Goal: Information Seeking & Learning: Understand process/instructions

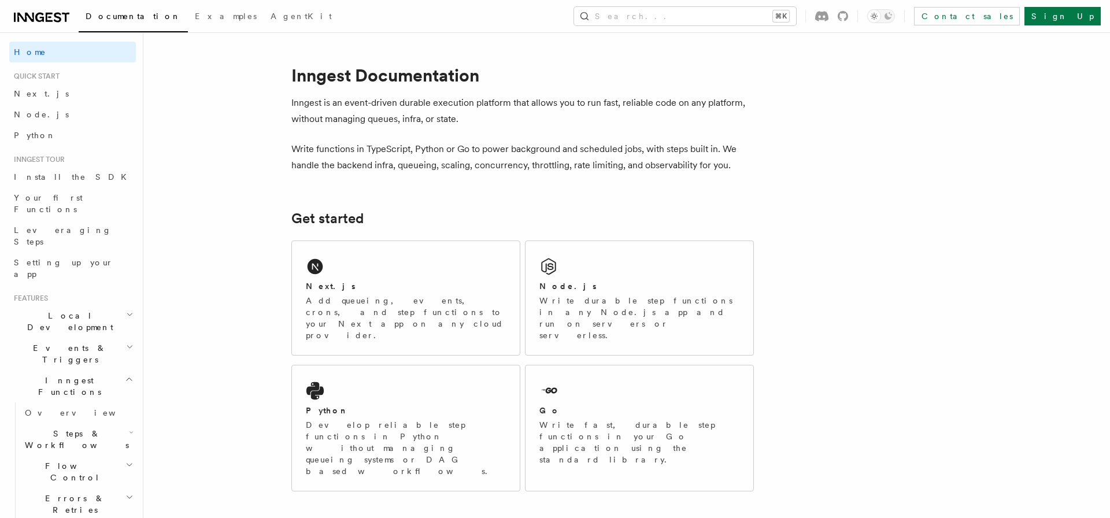
click at [446, 109] on p "Inngest is an event-driven durable execution platform that allows you to run fa…" at bounding box center [522, 111] width 462 height 32
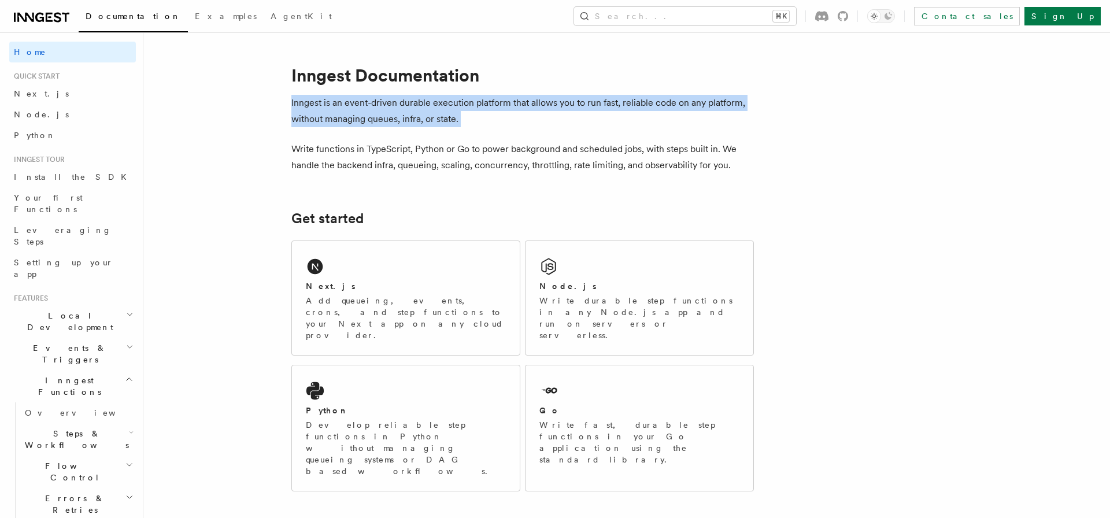
click at [484, 117] on p "Inngest is an event-driven durable execution platform that allows you to run fa…" at bounding box center [522, 111] width 462 height 32
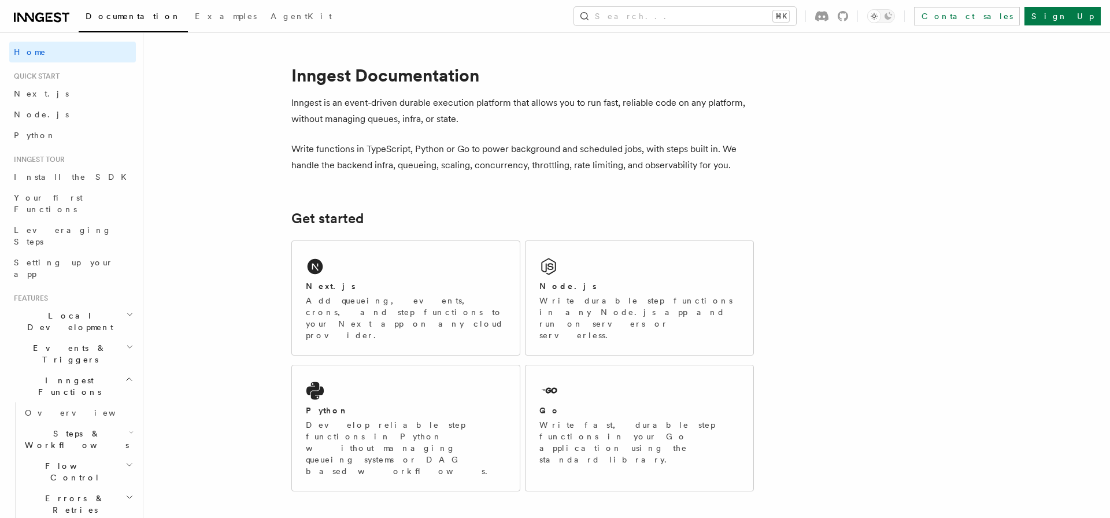
click at [414, 150] on p "Write functions in TypeScript, Python or Go to power background and scheduled j…" at bounding box center [522, 157] width 462 height 32
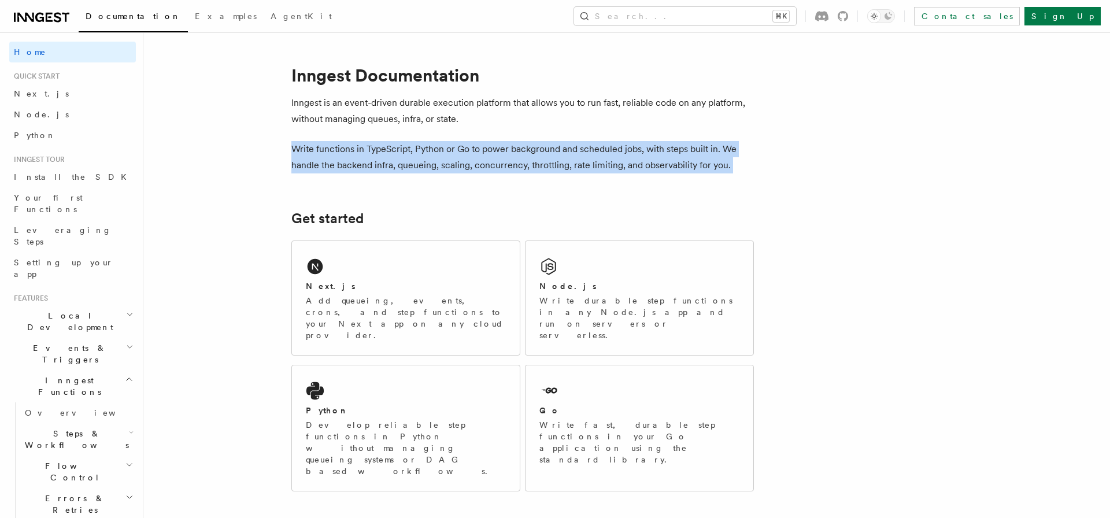
click at [352, 163] on p "Write functions in TypeScript, Python or Go to power background and scheduled j…" at bounding box center [522, 157] width 462 height 32
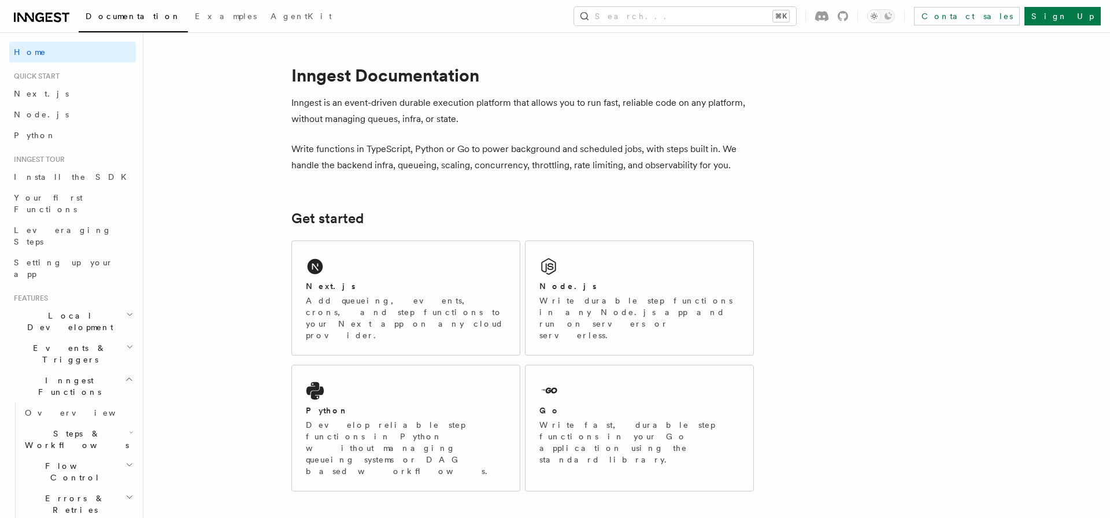
click at [352, 163] on p "Write functions in TypeScript, Python or Go to power background and scheduled j…" at bounding box center [522, 157] width 462 height 32
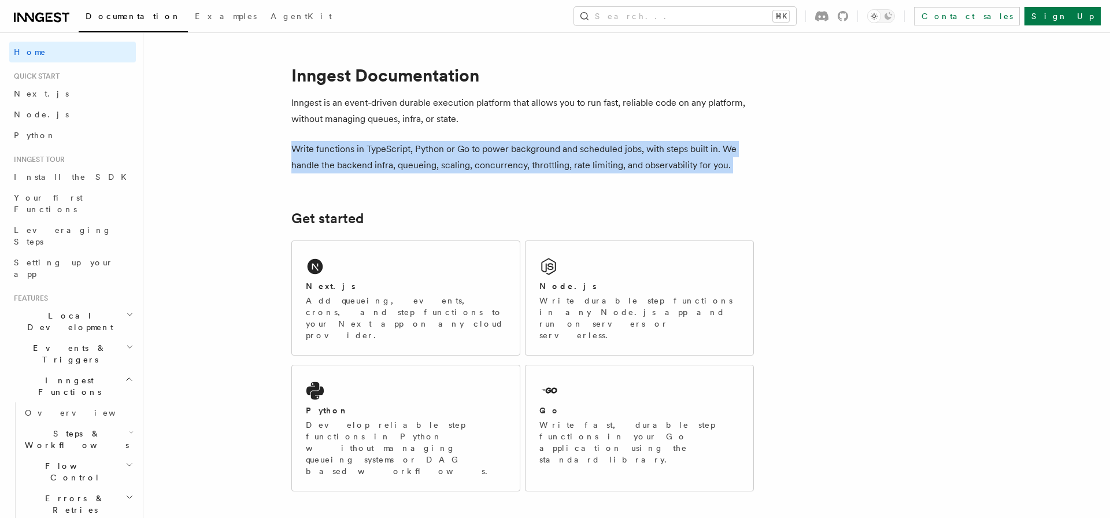
click at [408, 163] on p "Write functions in TypeScript, Python or Go to power background and scheduled j…" at bounding box center [522, 157] width 462 height 32
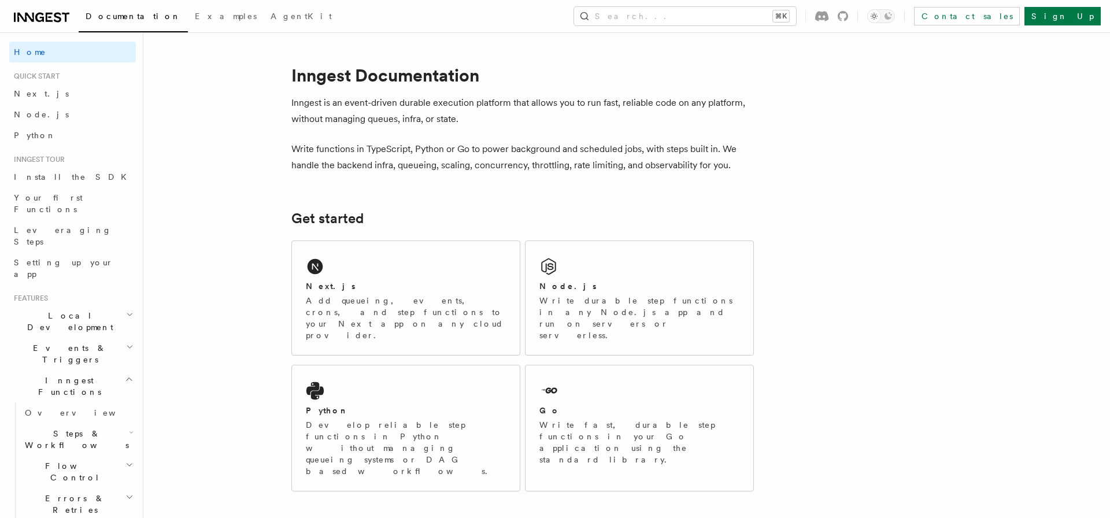
click at [47, 13] on icon at bounding box center [49, 17] width 7 height 9
click at [521, 72] on h1 "Inngest Documentation" at bounding box center [522, 75] width 462 height 21
click at [366, 142] on p "Write functions in TypeScript, Python or Go to power background and scheduled j…" at bounding box center [522, 157] width 462 height 32
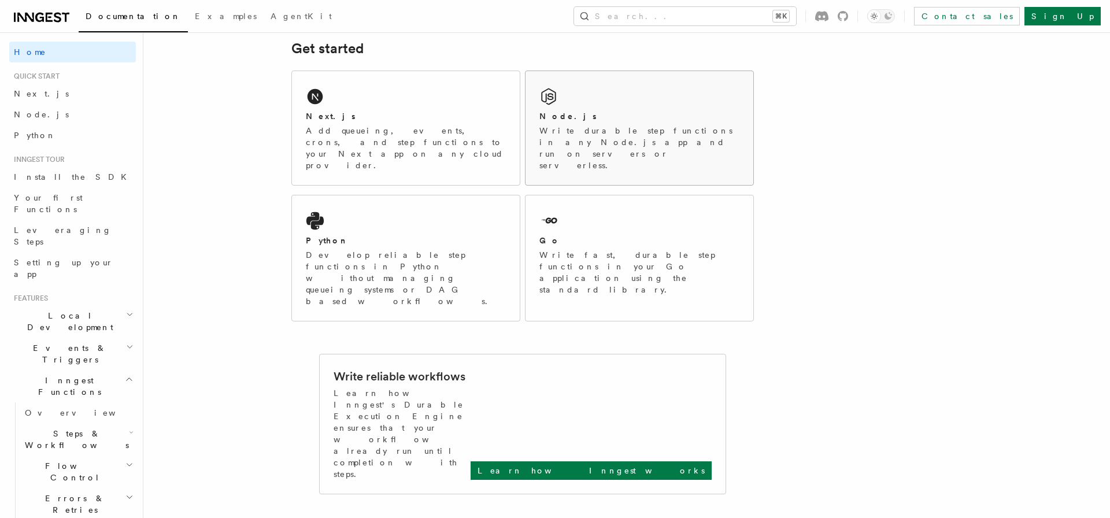
scroll to position [143, 0]
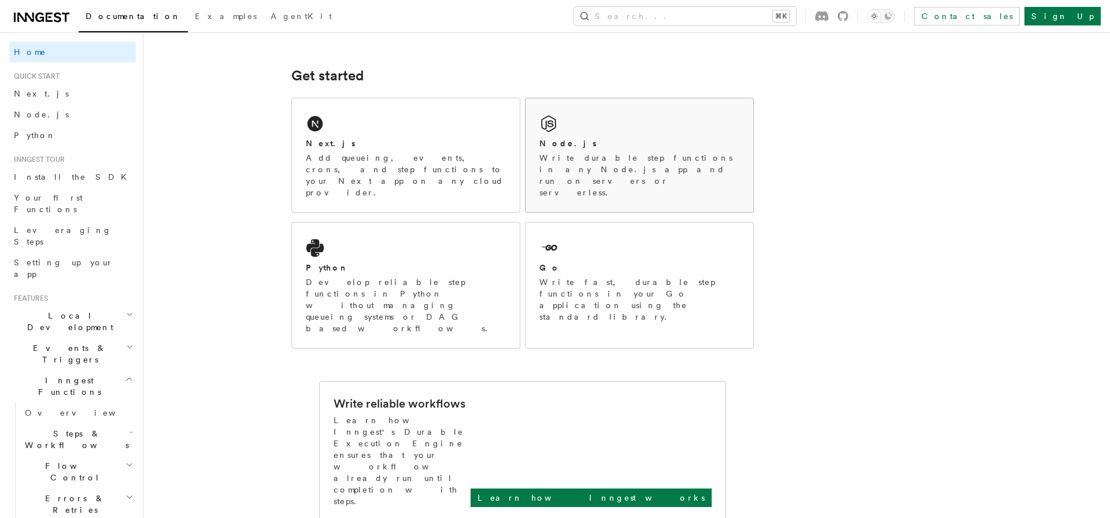
click at [651, 147] on div "Node.js" at bounding box center [639, 144] width 200 height 12
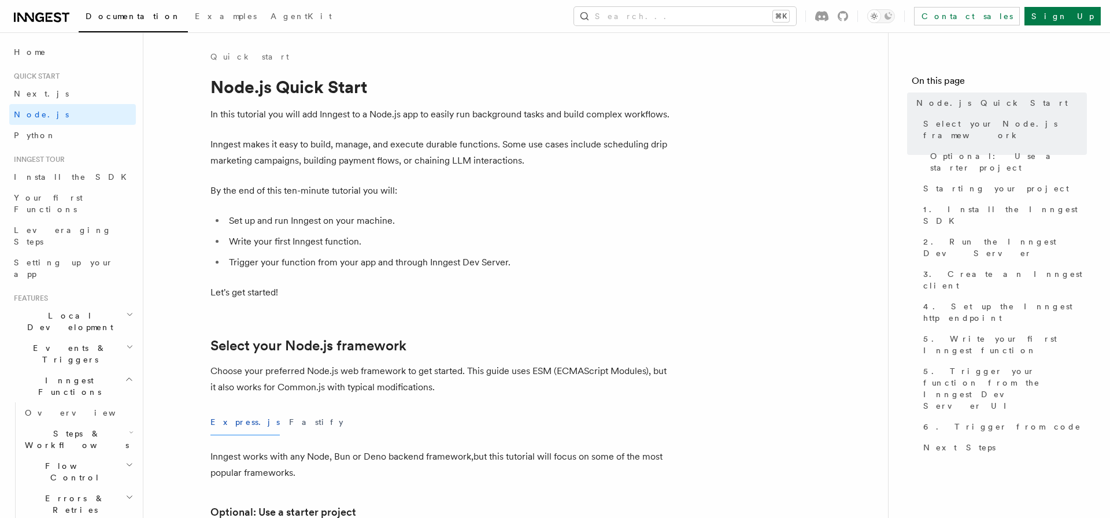
click at [561, 162] on p "Inngest makes it easy to build, manage, and execute durable functions. Some use…" at bounding box center [441, 152] width 462 height 32
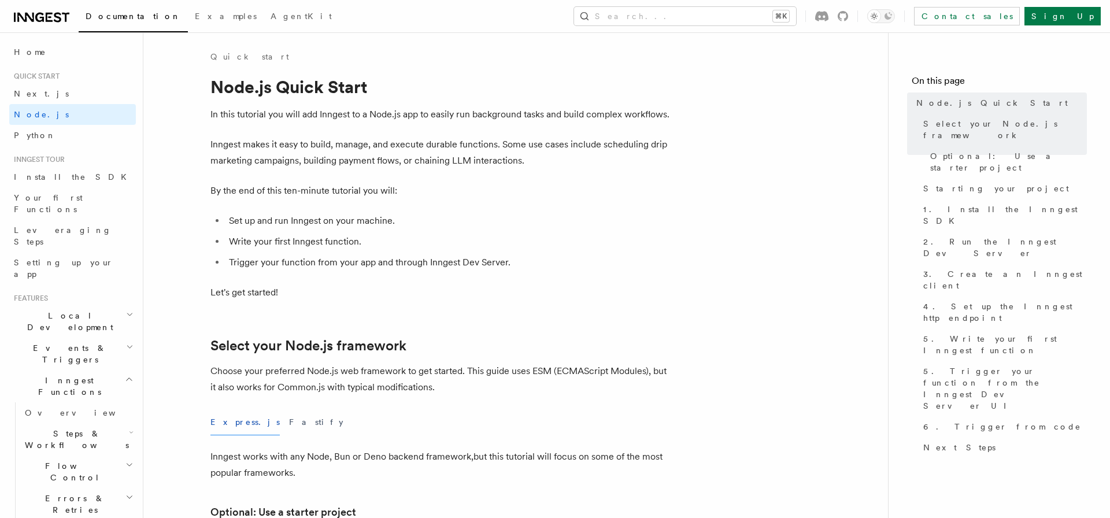
click at [561, 162] on p "Inngest makes it easy to build, manage, and execute durable functions. Some use…" at bounding box center [441, 152] width 462 height 32
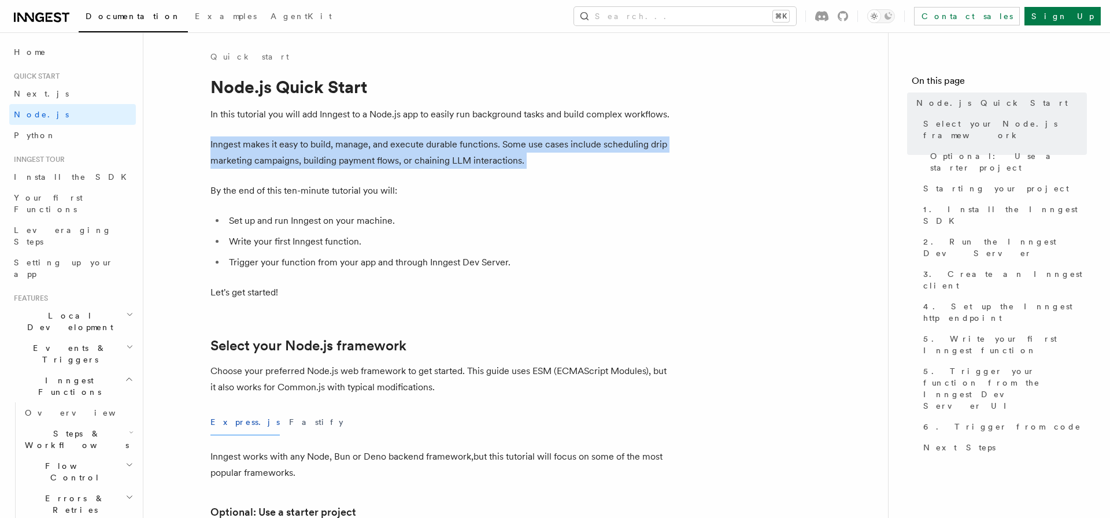
click at [561, 162] on p "Inngest makes it easy to build, manage, and execute durable functions. Some use…" at bounding box center [441, 152] width 462 height 32
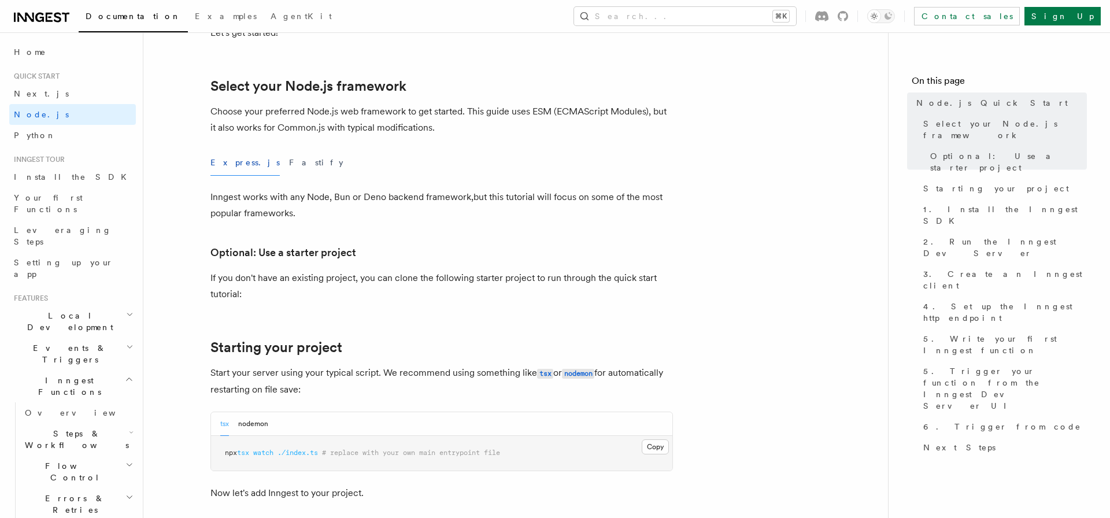
scroll to position [259, 0]
click at [84, 99] on link "Next.js" at bounding box center [72, 93] width 127 height 21
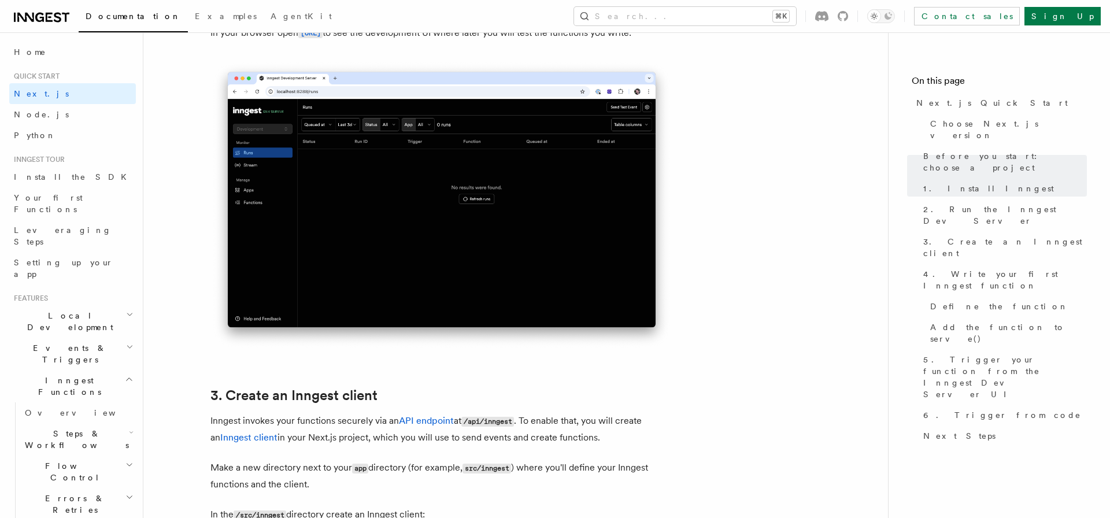
scroll to position [1221, 0]
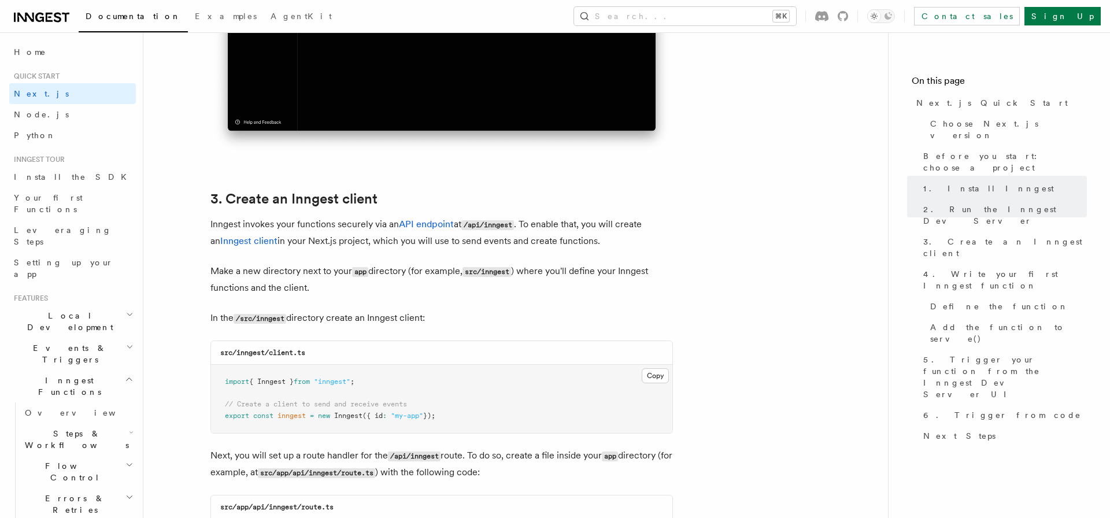
click at [668, 149] on img at bounding box center [441, 9] width 462 height 291
